Goal: Information Seeking & Learning: Learn about a topic

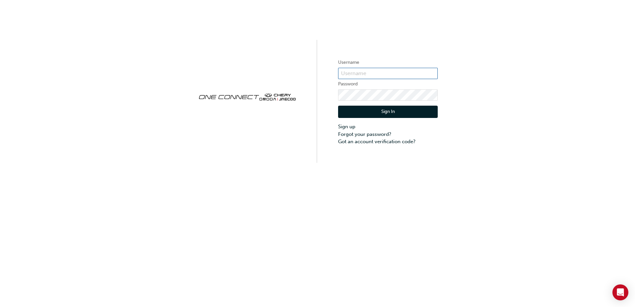
type input "CHAU1670"
click at [371, 108] on button "Sign In" at bounding box center [388, 112] width 100 height 13
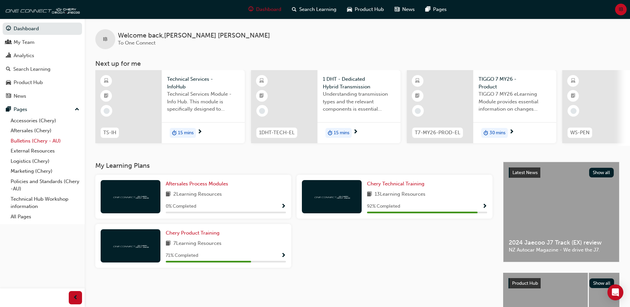
click at [27, 139] on link "Bulletins (Chery - AU)" at bounding box center [45, 141] width 74 height 10
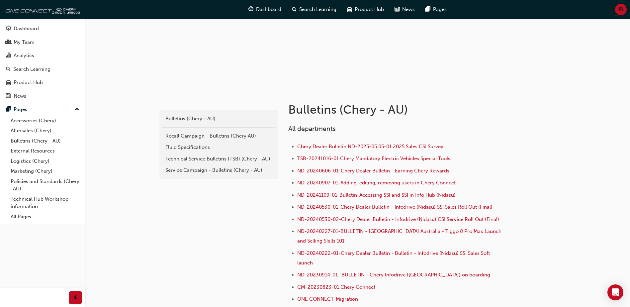
scroll to position [66, 0]
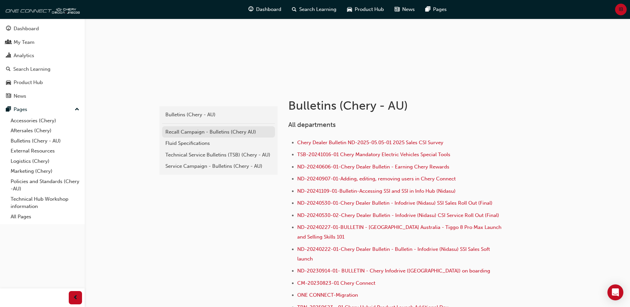
click at [209, 133] on div "Recall Campaign - Bulletins (Chery AU)" at bounding box center [218, 132] width 106 height 8
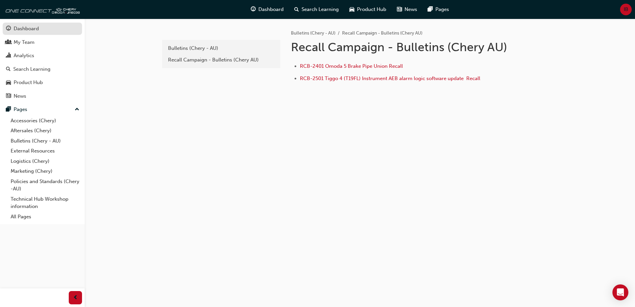
click at [30, 31] on div "Dashboard" at bounding box center [26, 29] width 25 height 8
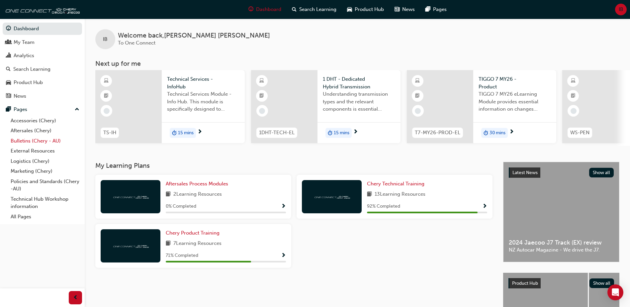
click at [23, 143] on link "Bulletins (Chery - AU)" at bounding box center [45, 141] width 74 height 10
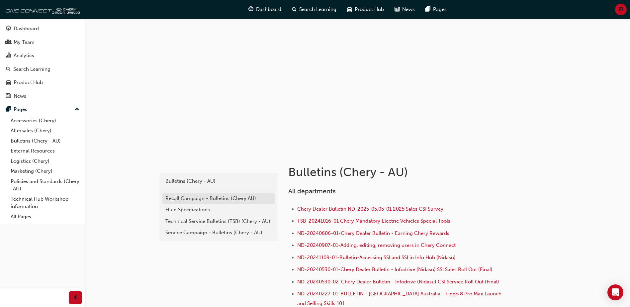
click at [210, 196] on div "Recall Campaign - Bulletins (Chery AU)" at bounding box center [218, 199] width 106 height 8
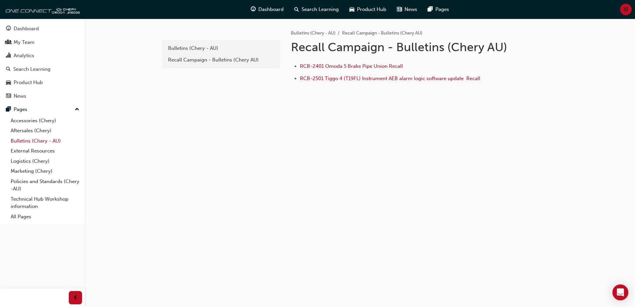
click at [65, 141] on link "Bulletins (Chery - AU)" at bounding box center [45, 141] width 74 height 10
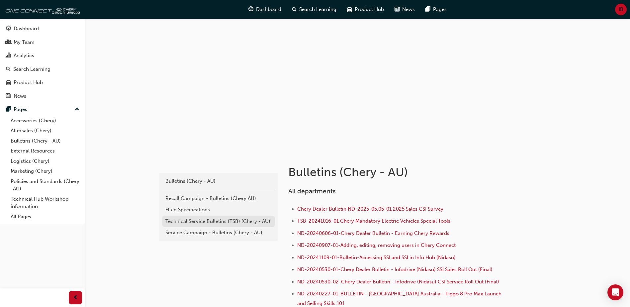
click at [214, 218] on div "Technical Service Bulletins (TSB) (Chery - AU)" at bounding box center [218, 221] width 106 height 8
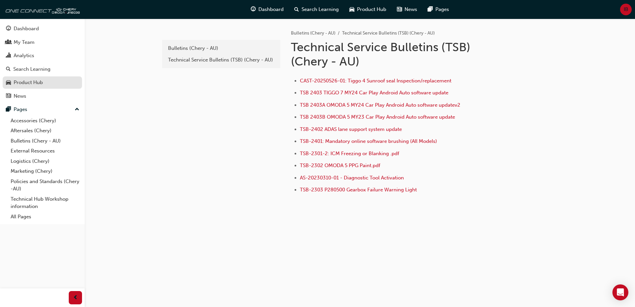
click at [48, 79] on div "Product Hub" at bounding box center [42, 82] width 73 height 8
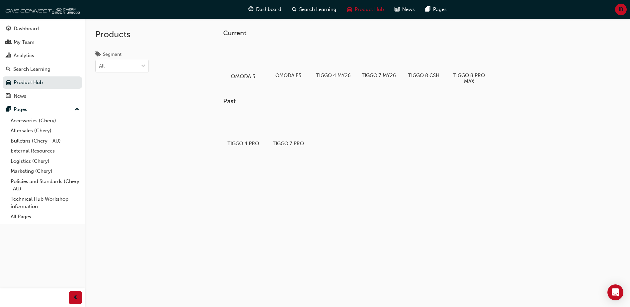
click at [227, 63] on div at bounding box center [243, 57] width 37 height 27
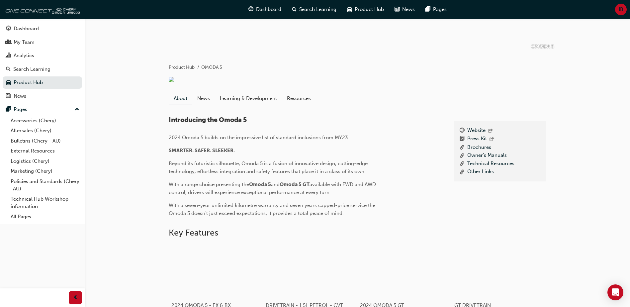
scroll to position [100, 0]
click at [299, 102] on link "Resources" at bounding box center [299, 97] width 34 height 13
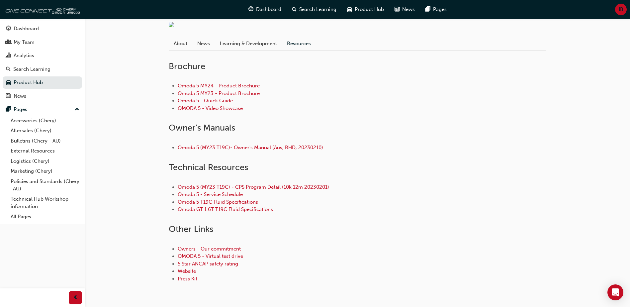
scroll to position [166, 0]
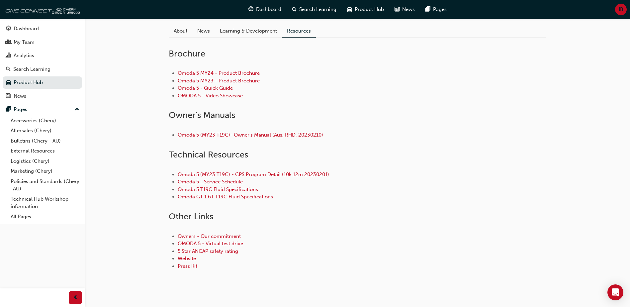
click at [234, 185] on link "Omoda 5 - Service Schedule" at bounding box center [210, 182] width 65 height 6
